Goal: Information Seeking & Learning: Compare options

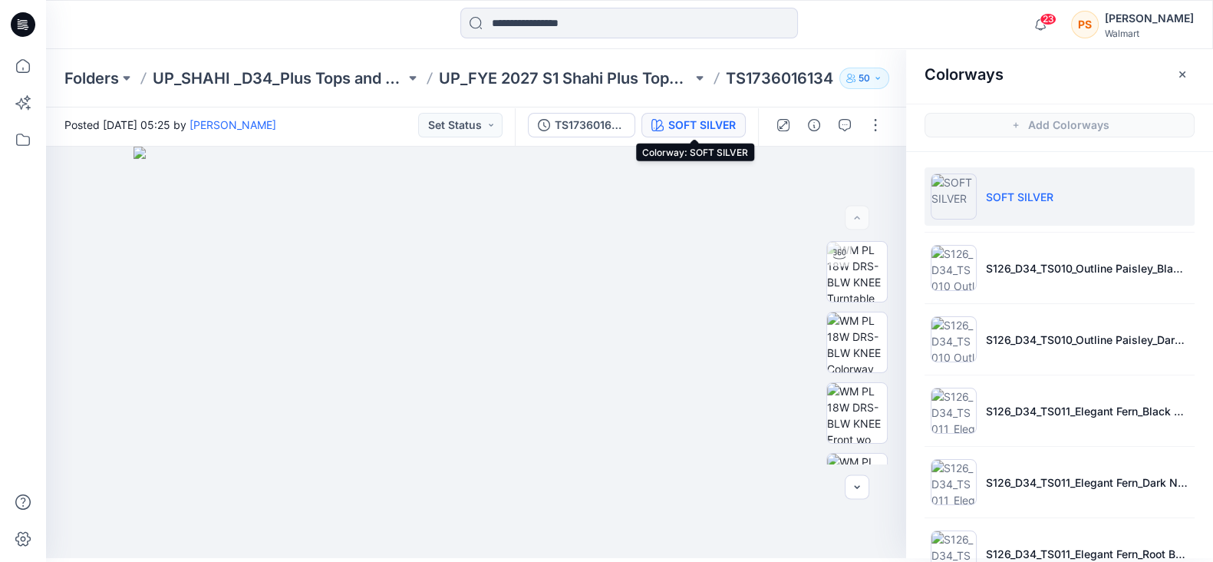
scroll to position [1115, 0]
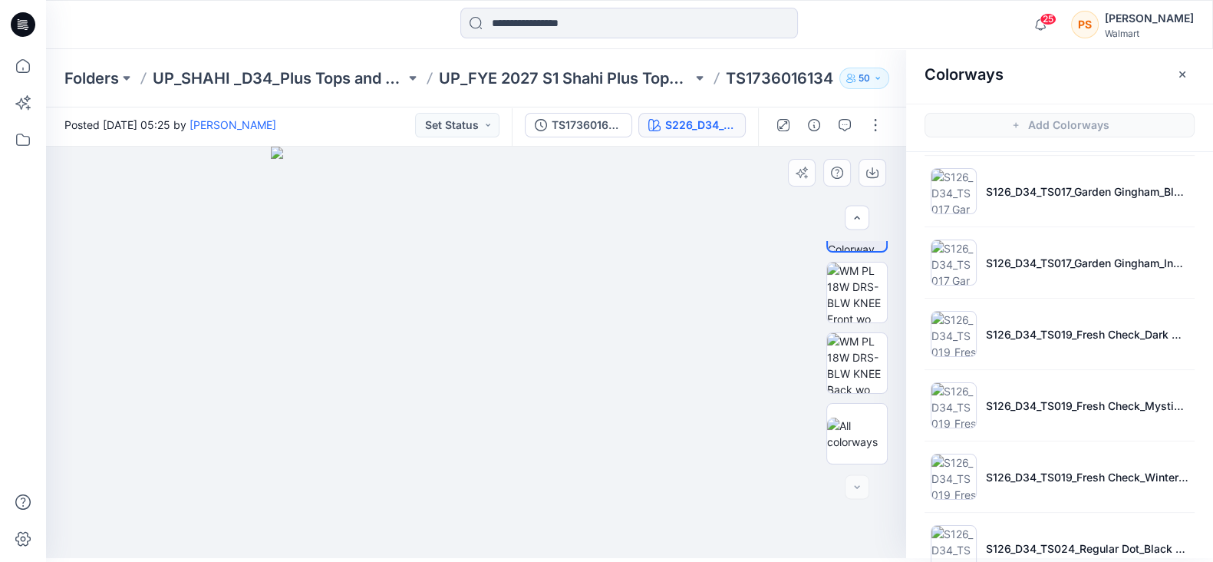
scroll to position [348, 0]
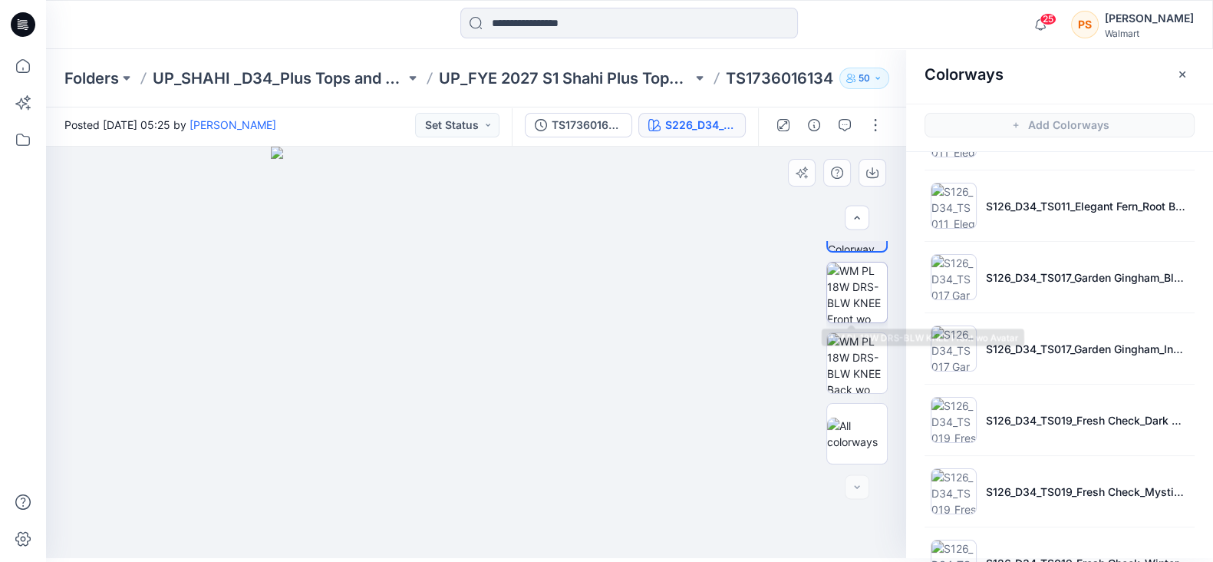
click at [862, 289] on img at bounding box center [857, 292] width 60 height 60
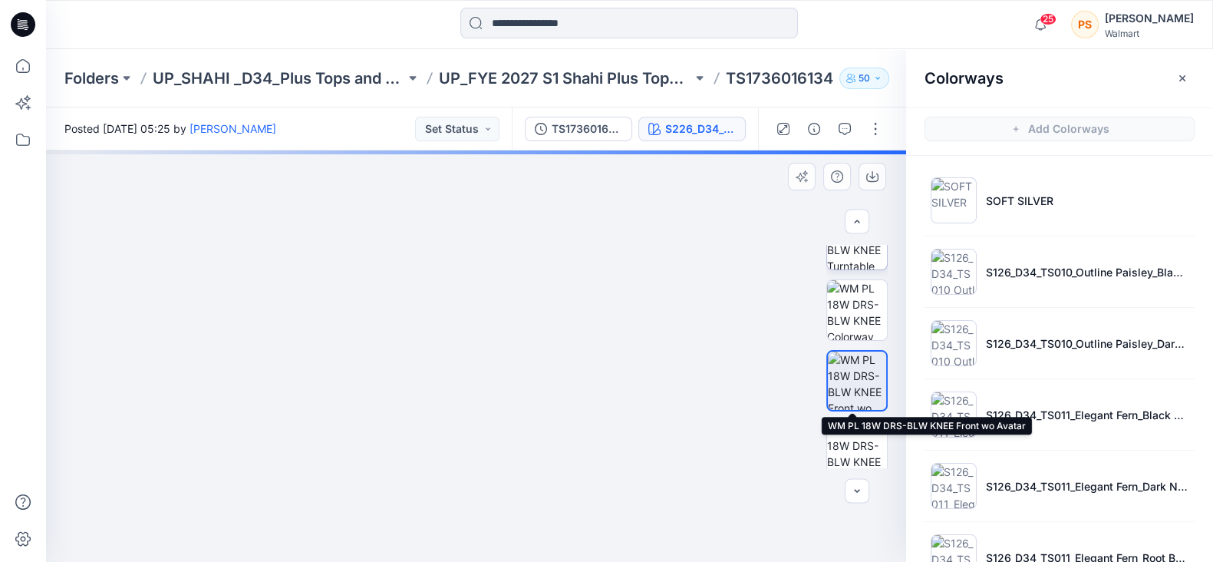
scroll to position [0, 0]
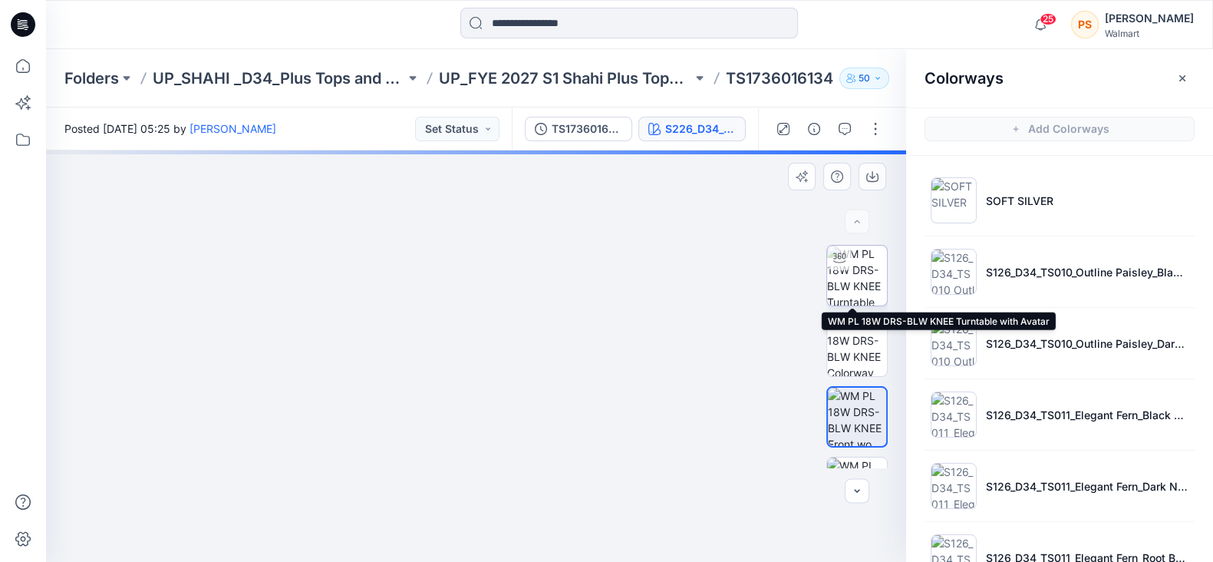
click at [851, 274] on img at bounding box center [857, 276] width 60 height 60
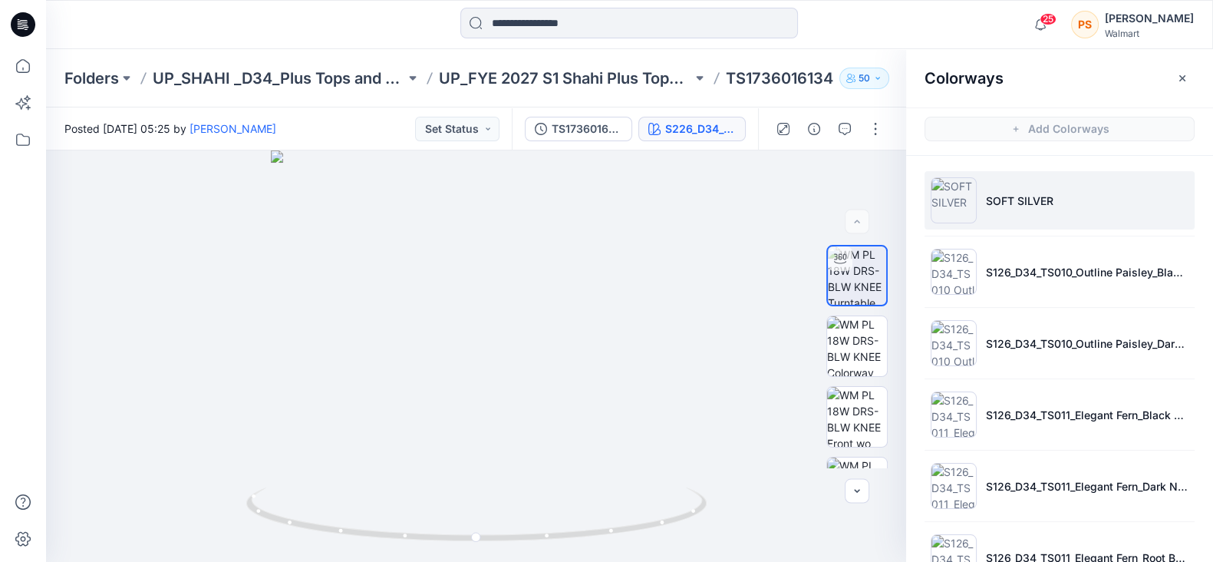
click at [989, 173] on li "SOFT SILVER" at bounding box center [1060, 200] width 270 height 58
click at [998, 210] on li "SOFT SILVER" at bounding box center [1060, 200] width 270 height 58
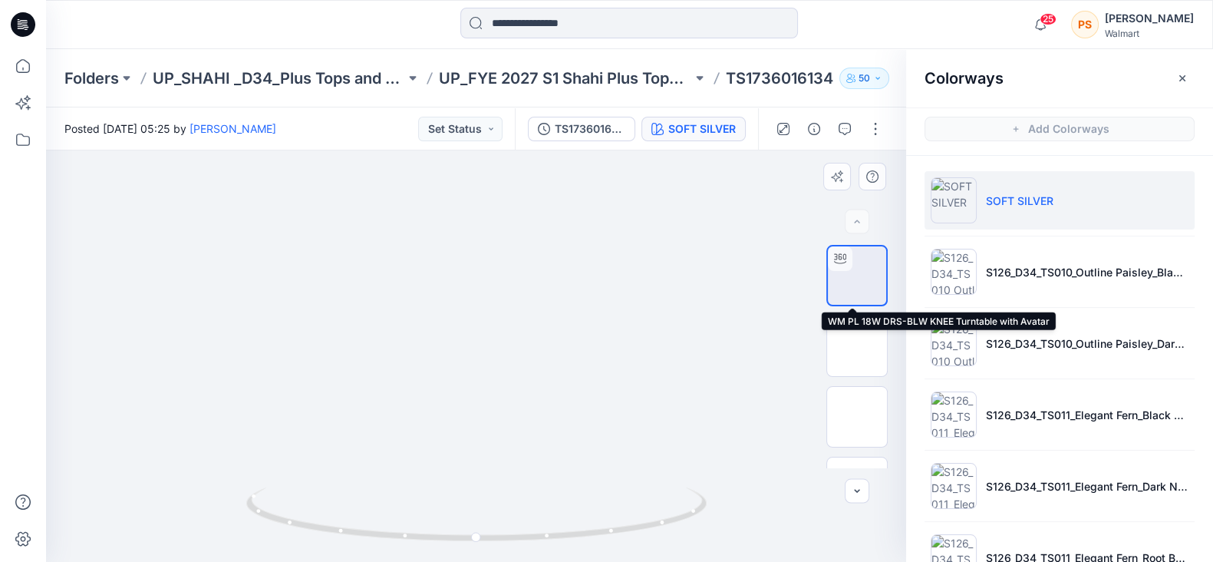
click at [857, 276] on img at bounding box center [857, 276] width 0 height 0
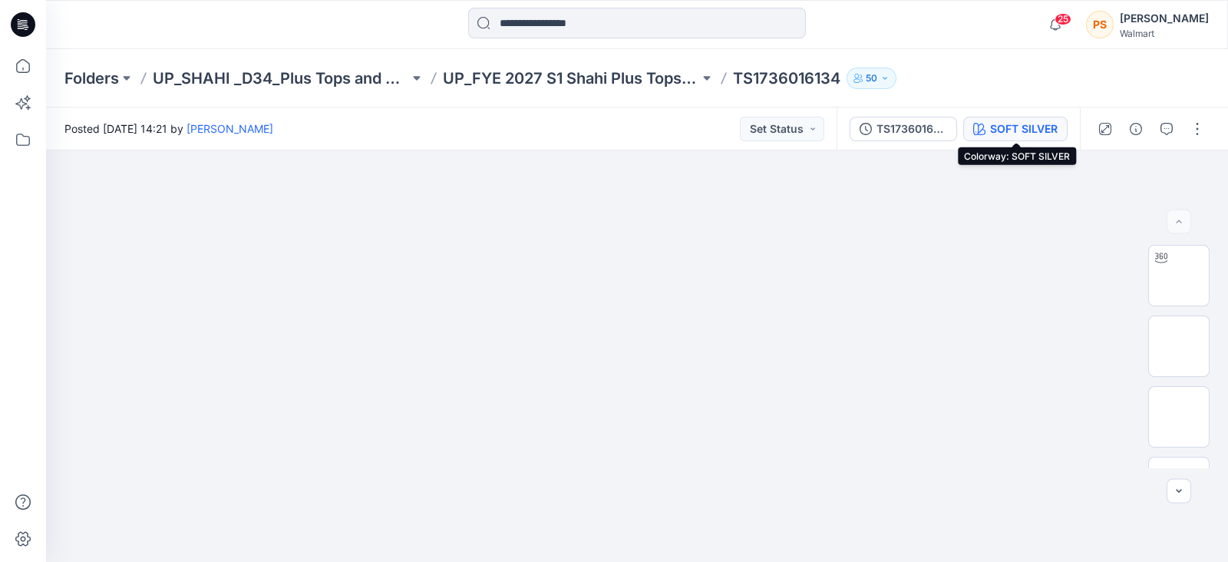
click at [1026, 126] on div "SOFT SILVER" at bounding box center [1024, 128] width 68 height 17
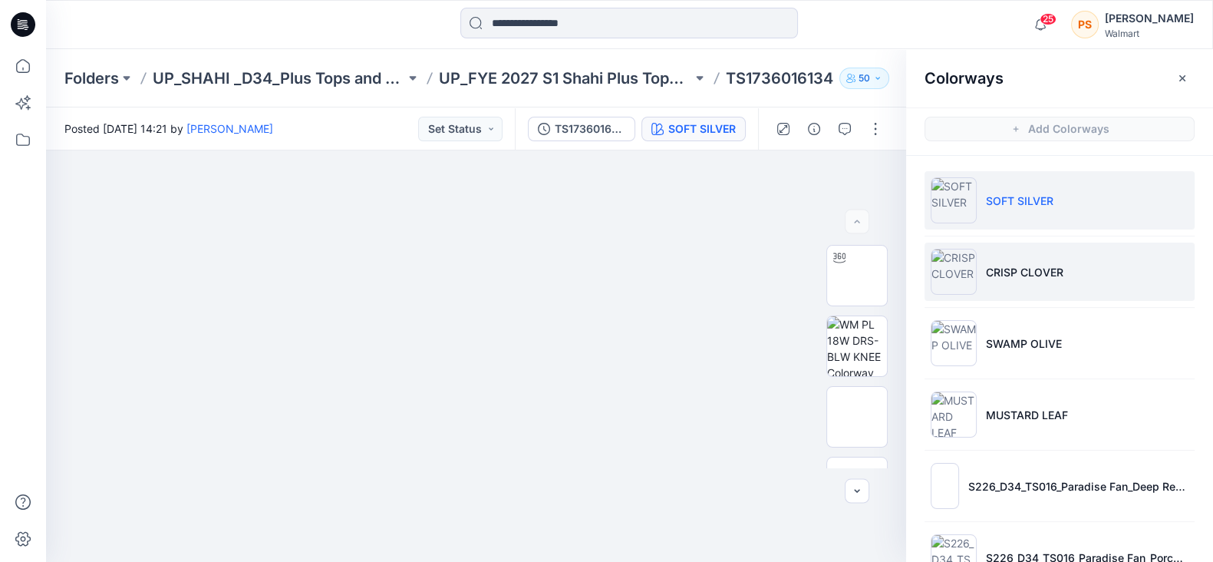
click at [1011, 254] on li "CRISP CLOVER" at bounding box center [1060, 272] width 270 height 58
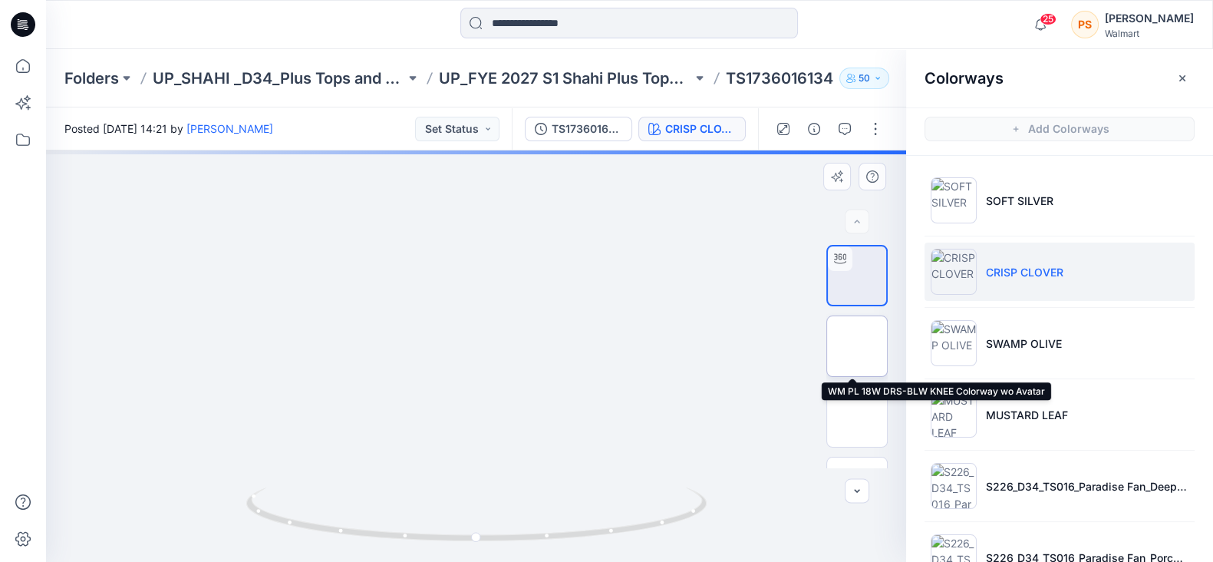
click at [857, 346] on img at bounding box center [857, 346] width 0 height 0
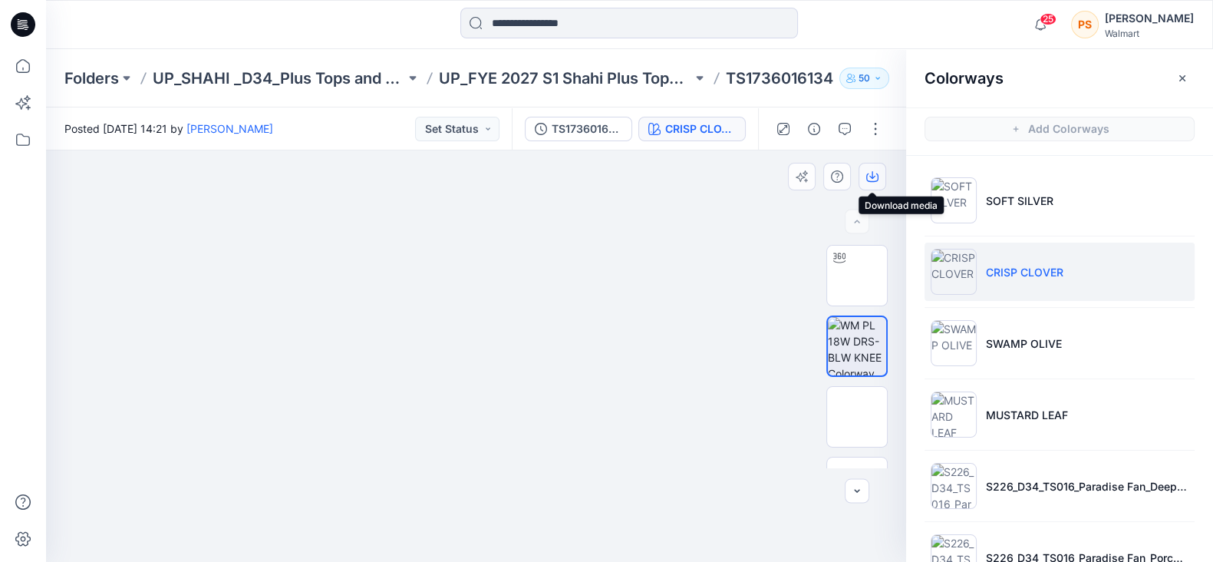
click at [873, 177] on icon "button" at bounding box center [872, 175] width 6 height 8
drag, startPoint x: 384, startPoint y: 26, endPoint x: 761, endPoint y: 97, distance: 383.5
click at [384, 26] on div at bounding box center [629, 25] width 583 height 34
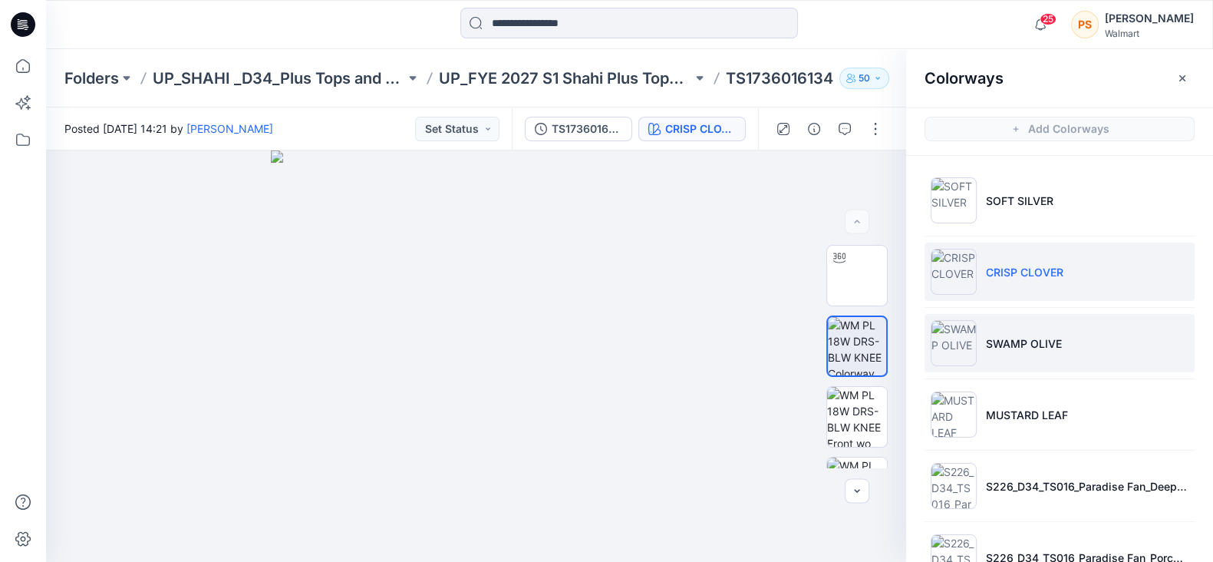
click at [1034, 351] on li "SWAMP OLIVE" at bounding box center [1060, 343] width 270 height 58
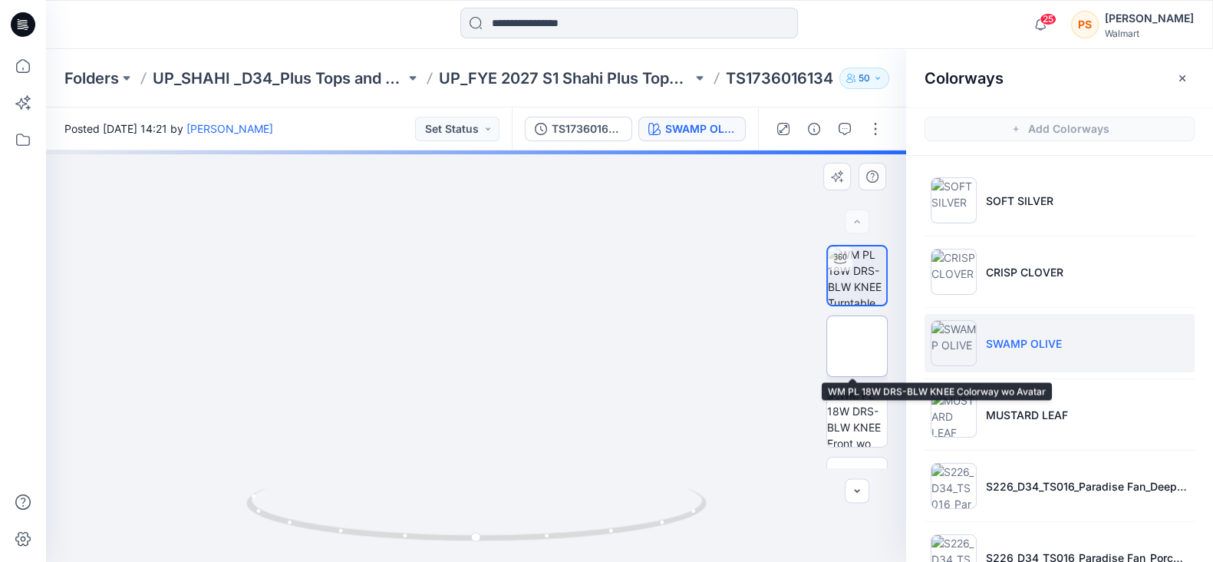
click at [857, 346] on img at bounding box center [857, 346] width 0 height 0
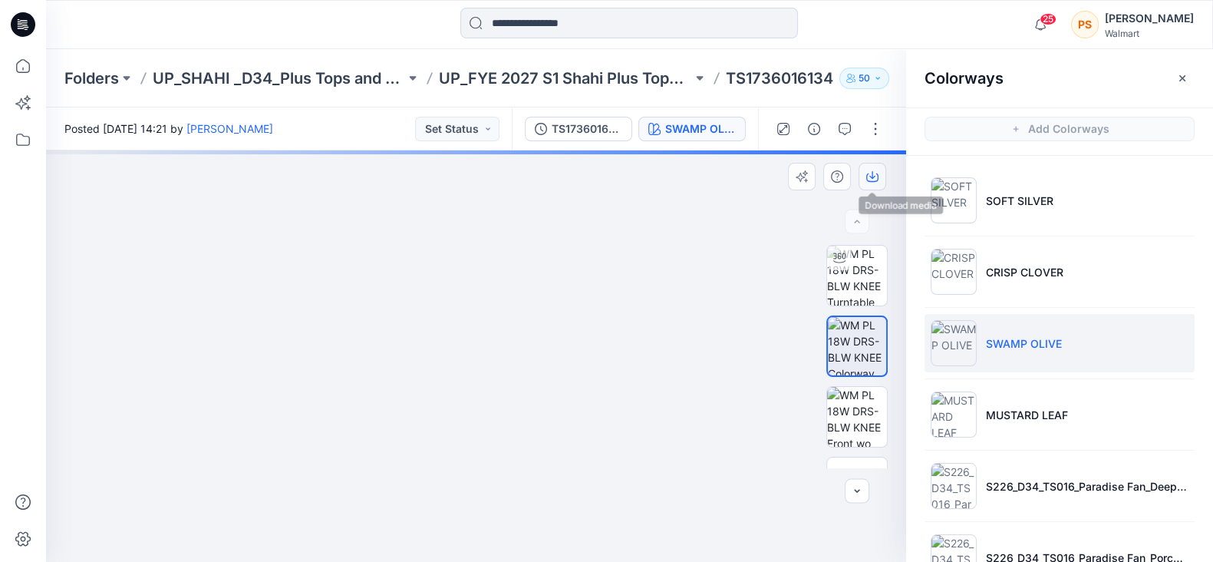
click at [869, 177] on icon "button" at bounding box center [872, 176] width 12 height 12
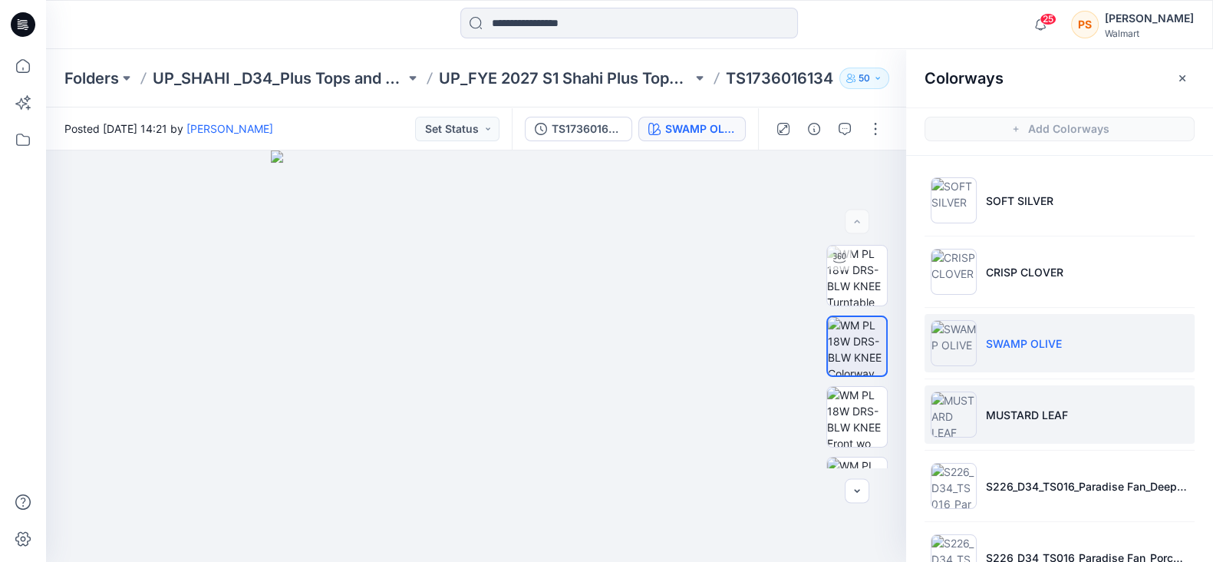
drag, startPoint x: 1059, startPoint y: 427, endPoint x: 1154, endPoint y: 416, distance: 95.9
click at [1059, 427] on li "MUSTARD LEAF" at bounding box center [1060, 414] width 270 height 58
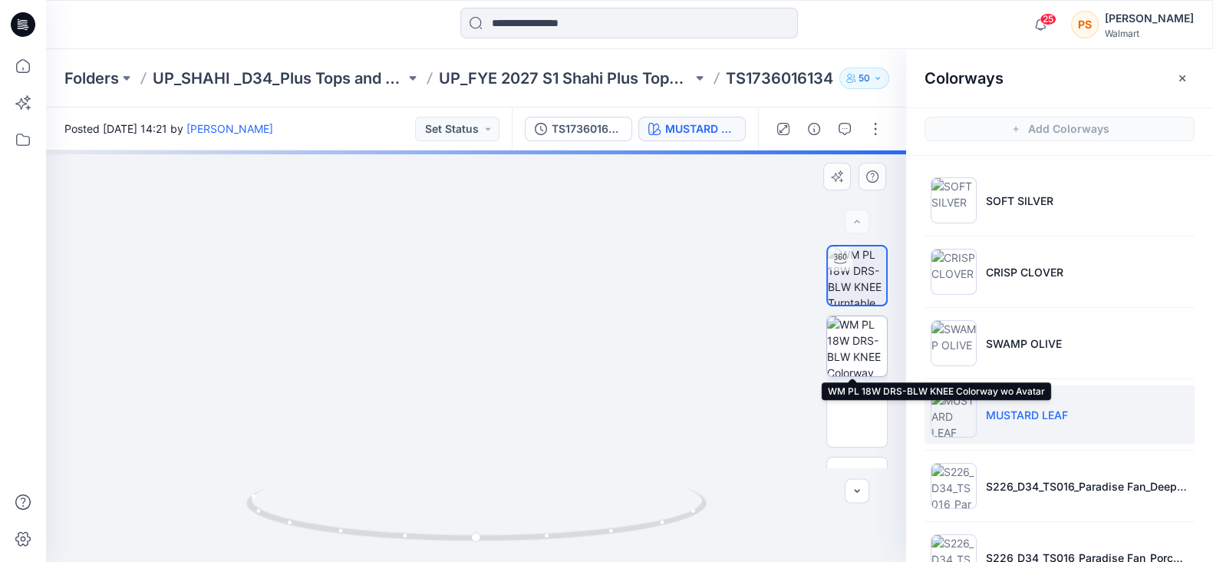
click at [859, 351] on img at bounding box center [857, 346] width 60 height 60
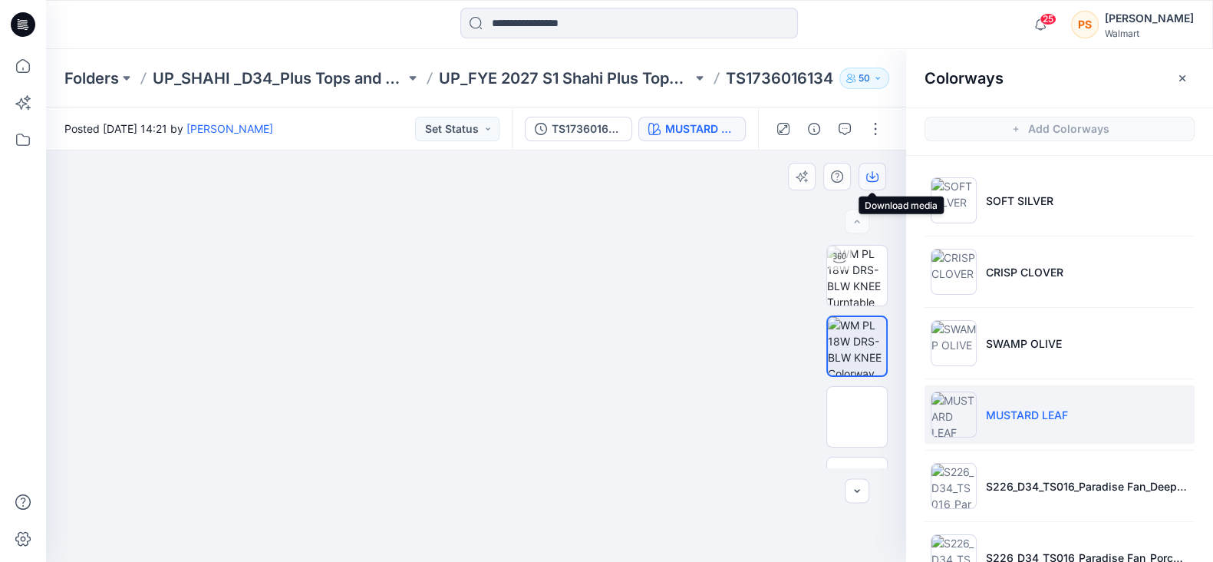
click at [876, 174] on icon "button" at bounding box center [872, 176] width 12 height 12
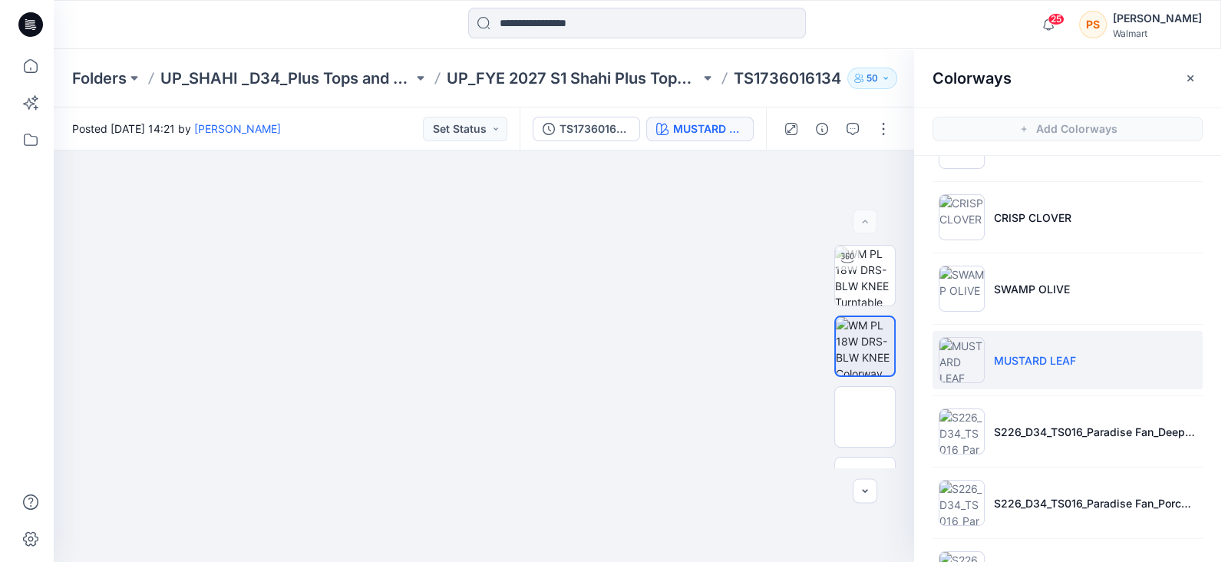
scroll to position [191, 0]
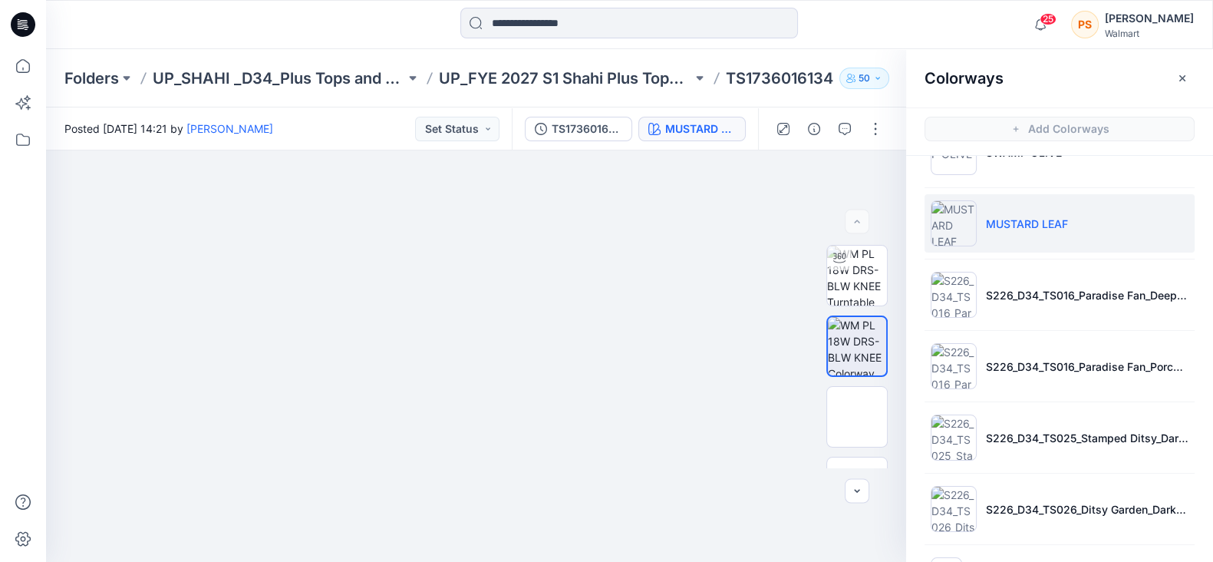
drag, startPoint x: 150, startPoint y: 24, endPoint x: 160, endPoint y: 28, distance: 11.0
click at [150, 24] on div at bounding box center [192, 25] width 292 height 34
click at [616, 38] on div at bounding box center [629, 25] width 338 height 34
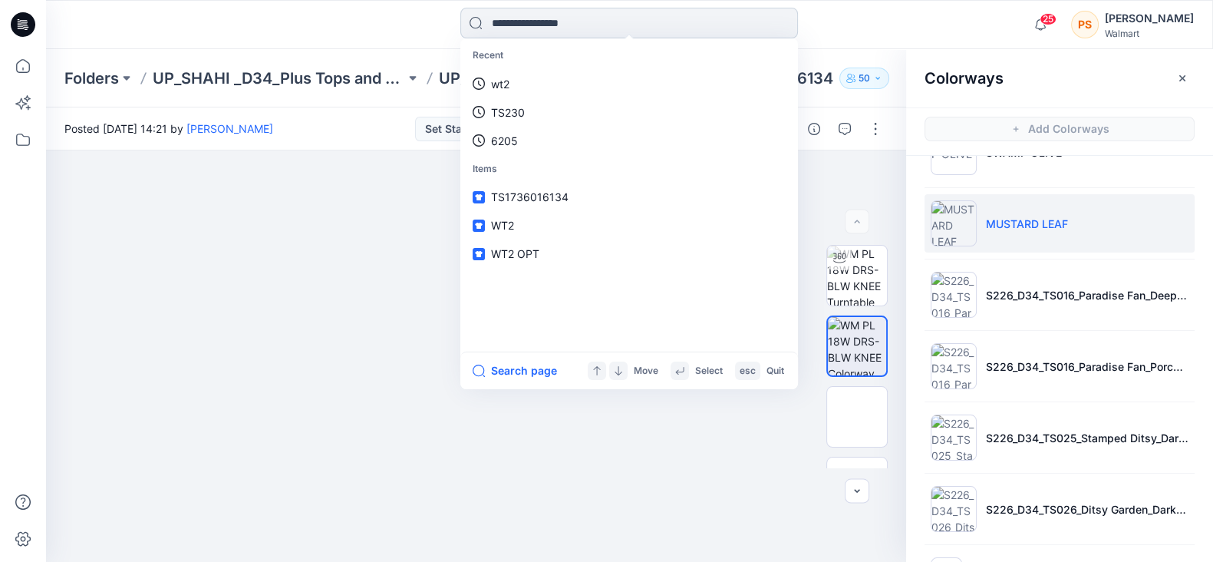
paste input "**********"
type input "**********"
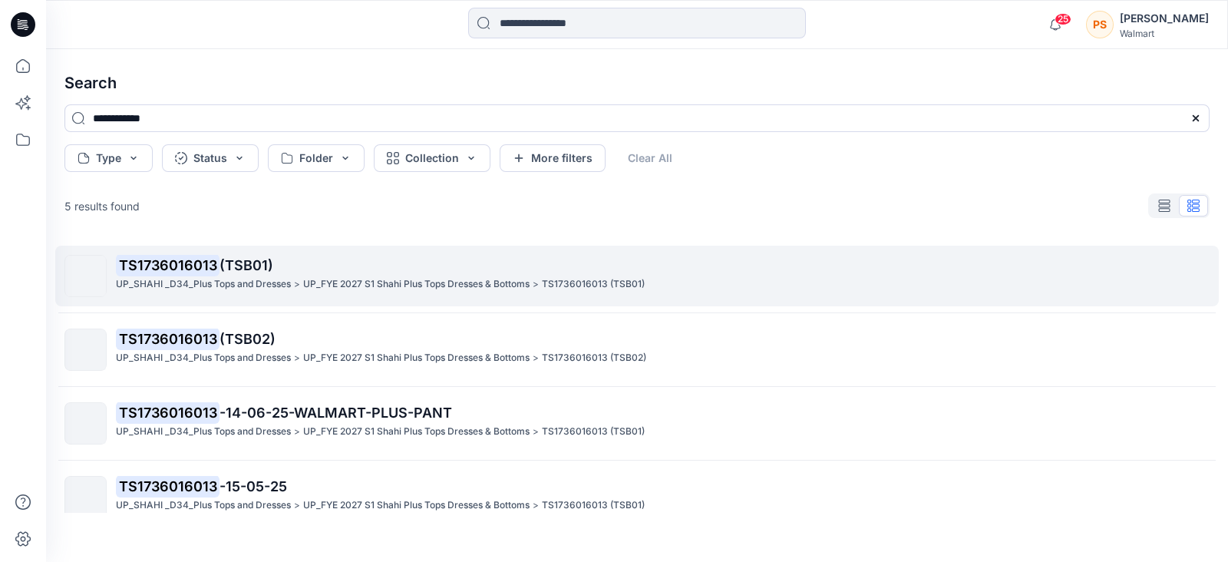
click at [288, 259] on p "TS1736016013 (TSB01)" at bounding box center [662, 265] width 1093 height 21
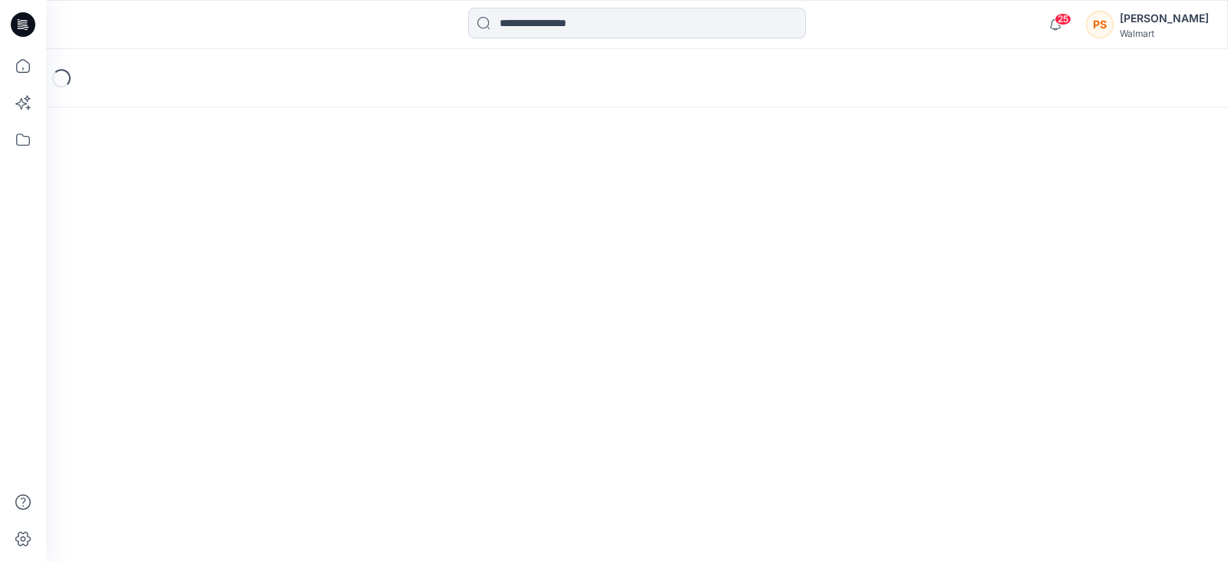
click at [288, 259] on div "Loading..." at bounding box center [637, 305] width 1182 height 513
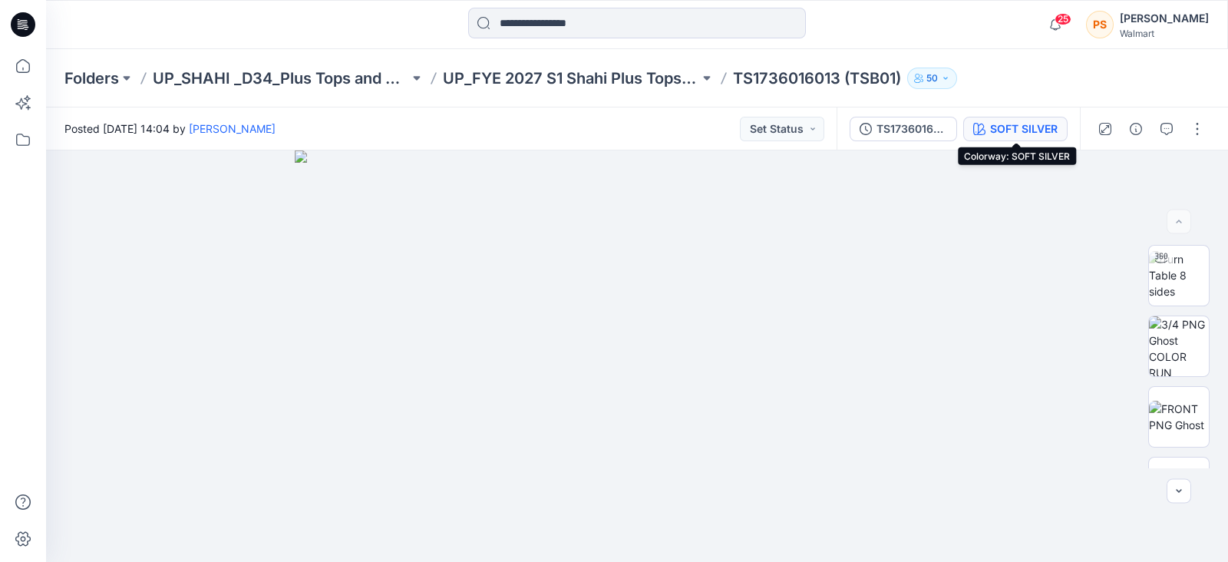
click at [1018, 130] on div "SOFT SILVER" at bounding box center [1024, 128] width 68 height 17
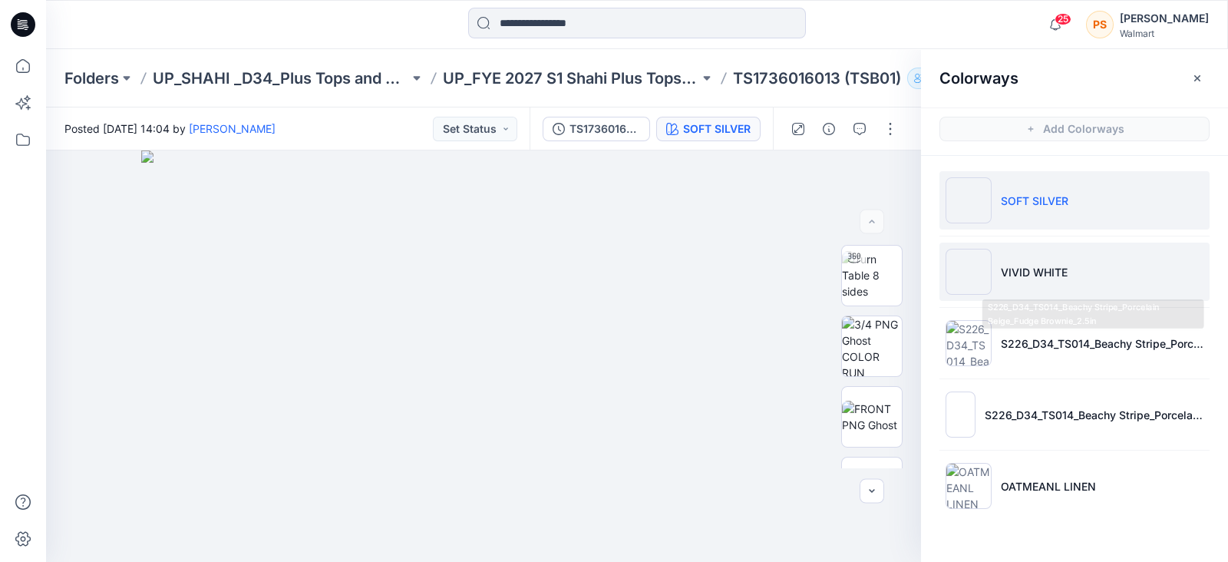
click at [1030, 266] on p "VIVID WHITE" at bounding box center [1034, 272] width 67 height 16
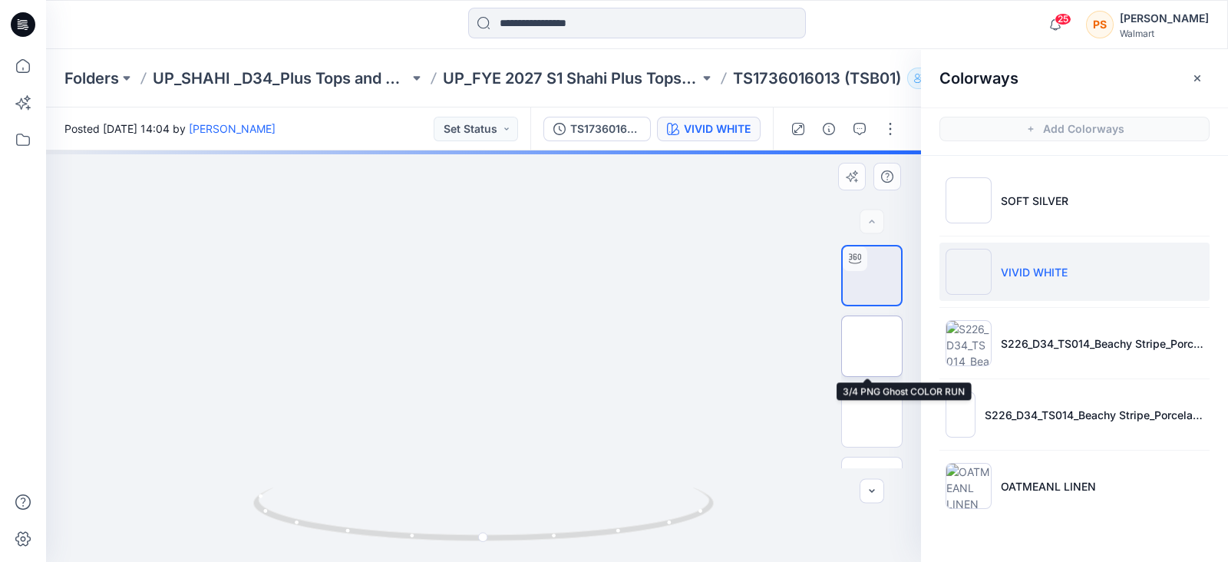
click at [872, 346] on img at bounding box center [872, 346] width 0 height 0
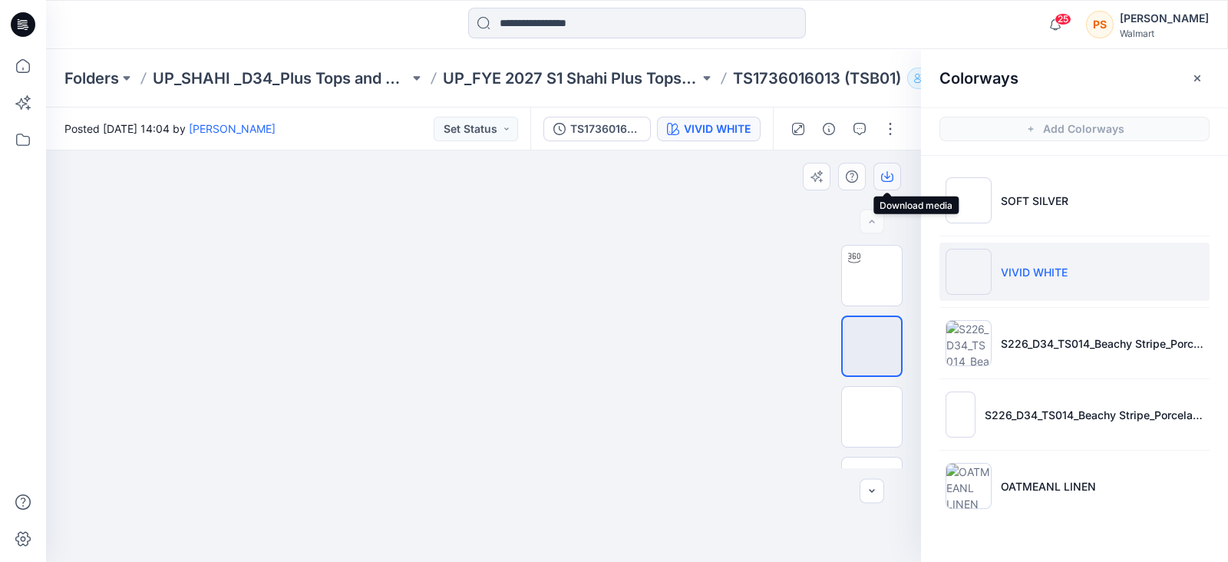
click at [886, 177] on icon "button" at bounding box center [887, 175] width 6 height 8
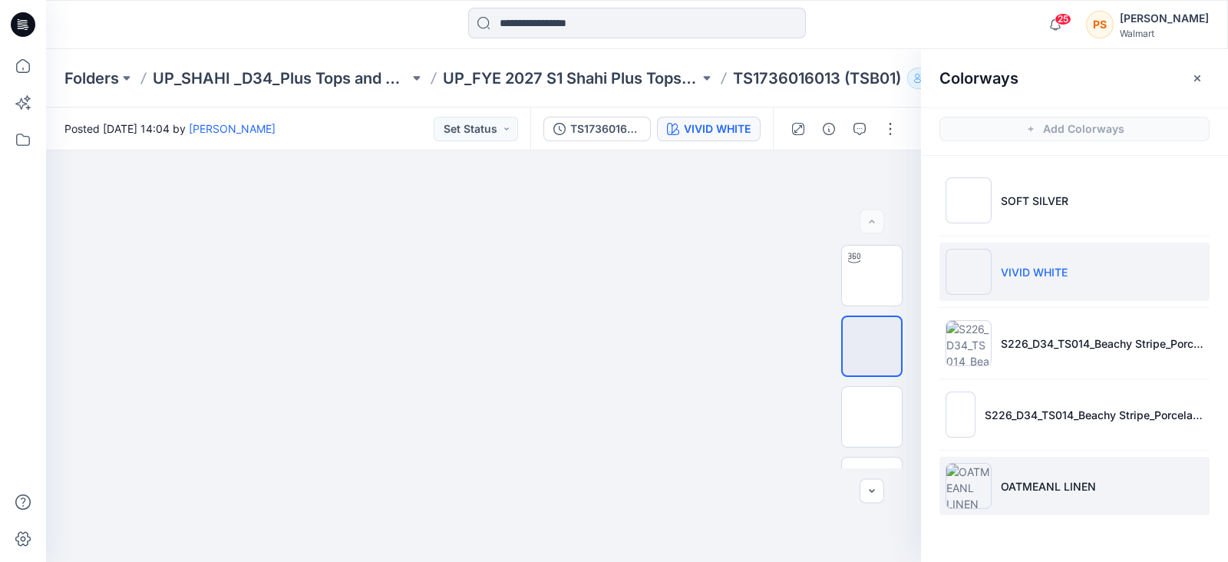
click at [1024, 479] on p "OATMEANL LINEN" at bounding box center [1048, 486] width 95 height 16
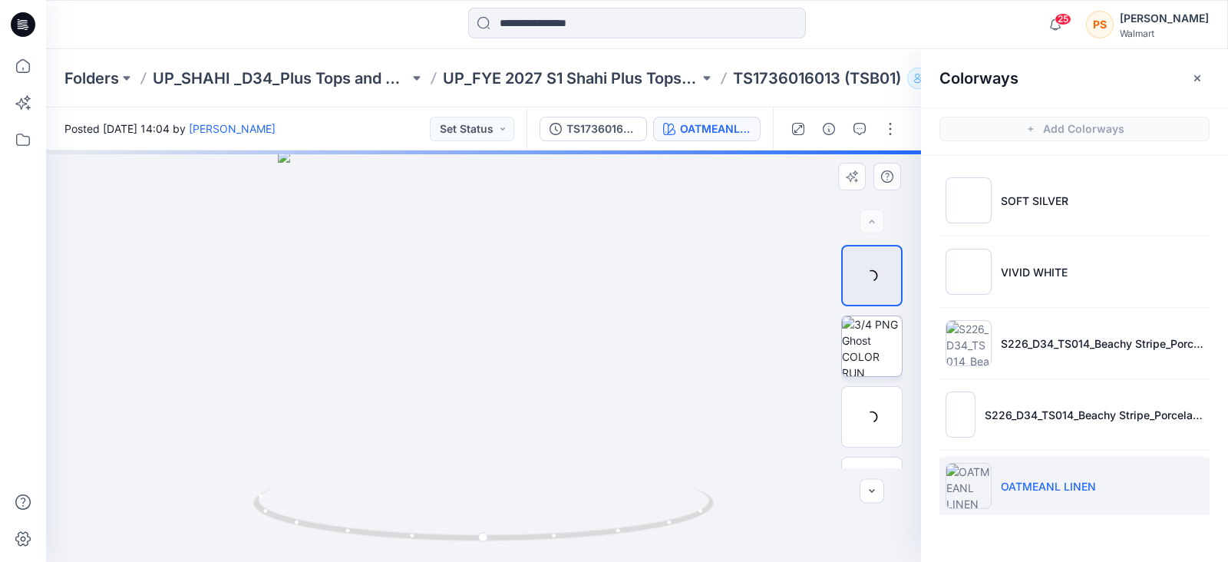
click at [869, 345] on img at bounding box center [872, 346] width 60 height 60
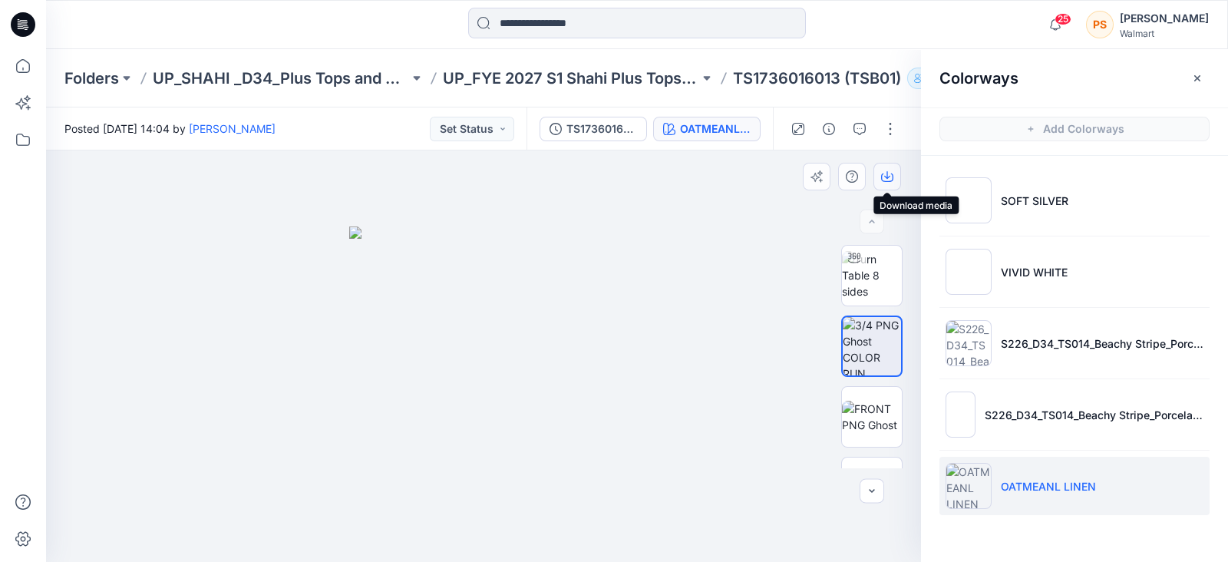
click at [886, 177] on icon "button" at bounding box center [887, 175] width 6 height 8
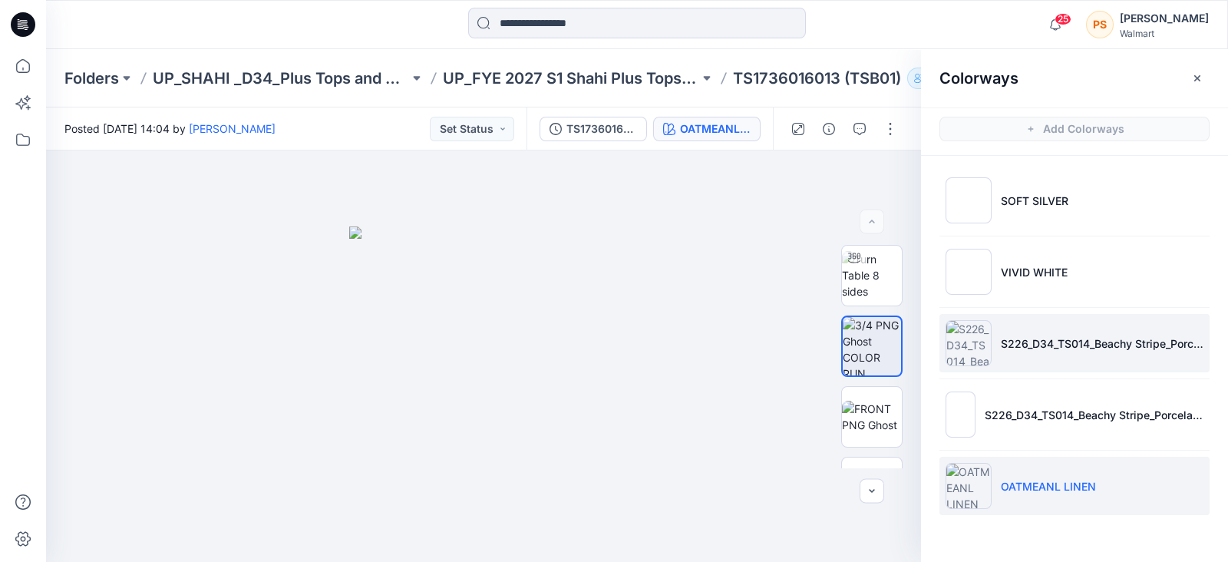
click at [1029, 351] on li "S226_D34_TS014_Beachy Stripe_Porcelain Beige_Fudge Brownie_2.5in" at bounding box center [1074, 343] width 270 height 58
